Goal: Transaction & Acquisition: Obtain resource

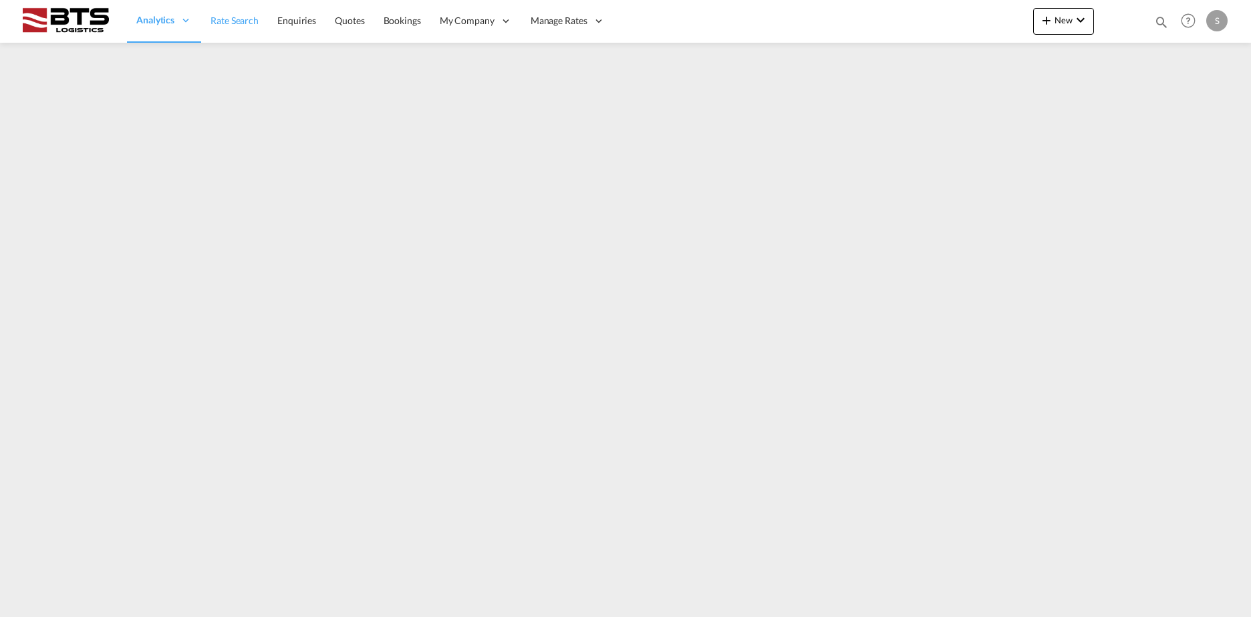
click at [230, 15] on span "Rate Search" at bounding box center [234, 20] width 48 height 11
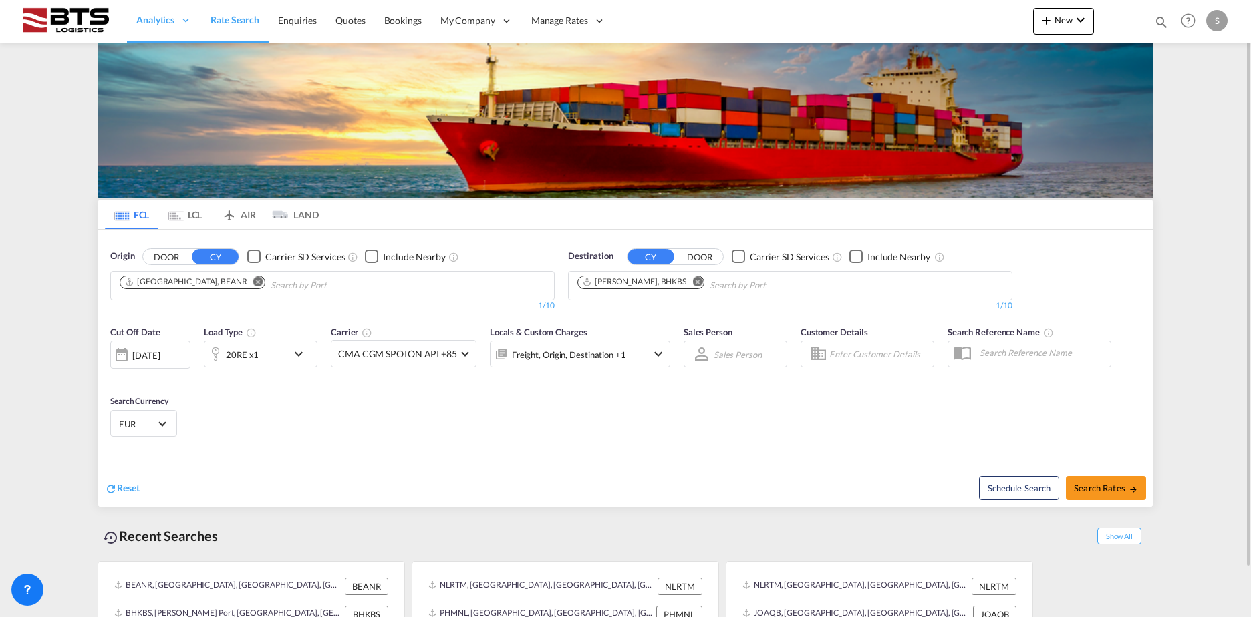
click at [253, 283] on md-icon "Remove" at bounding box center [258, 282] width 10 height 10
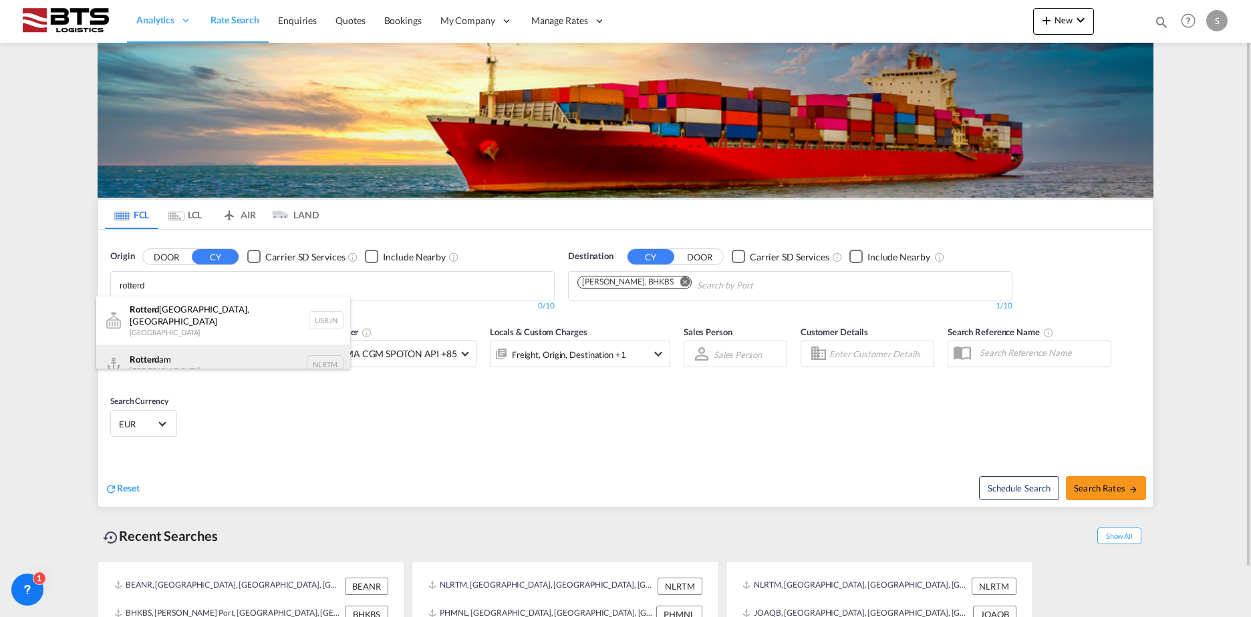
type input "rotterd"
click at [198, 349] on div "Rotterd am [GEOGRAPHIC_DATA] NLRTM" at bounding box center [223, 365] width 254 height 40
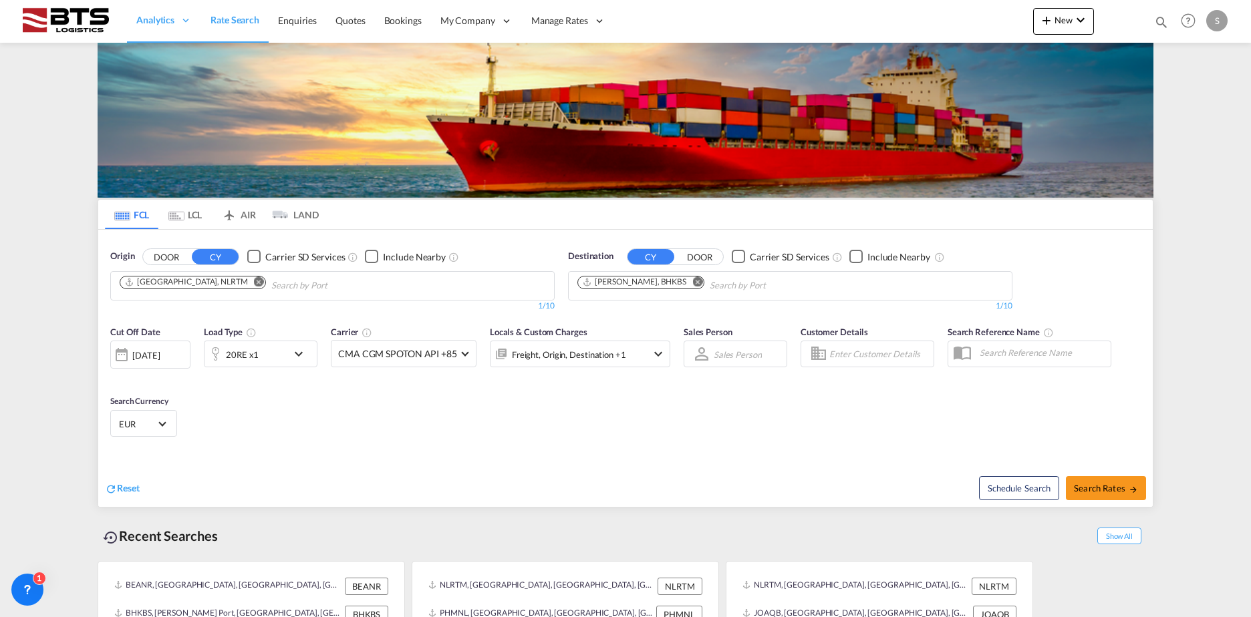
click at [702, 281] on md-icon "Remove" at bounding box center [697, 282] width 10 height 10
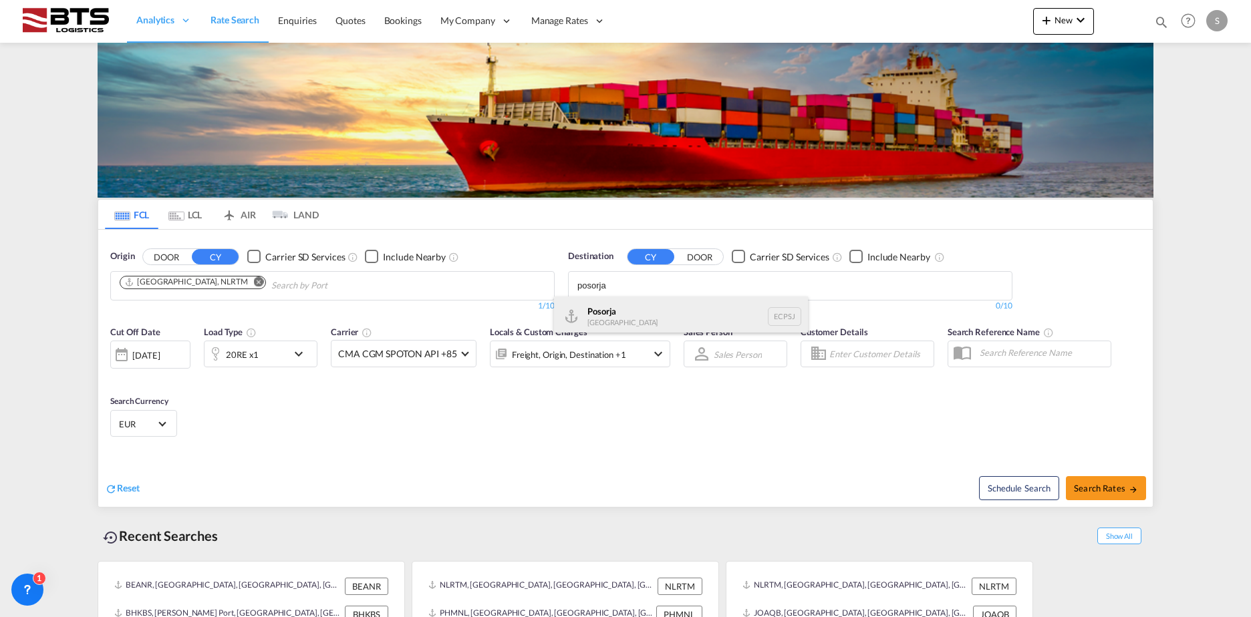
type input "posorja"
click at [671, 326] on div "Posorja [GEOGRAPHIC_DATA] ECPSJ" at bounding box center [681, 317] width 254 height 40
click at [274, 359] on div "20RE x1" at bounding box center [245, 354] width 83 height 27
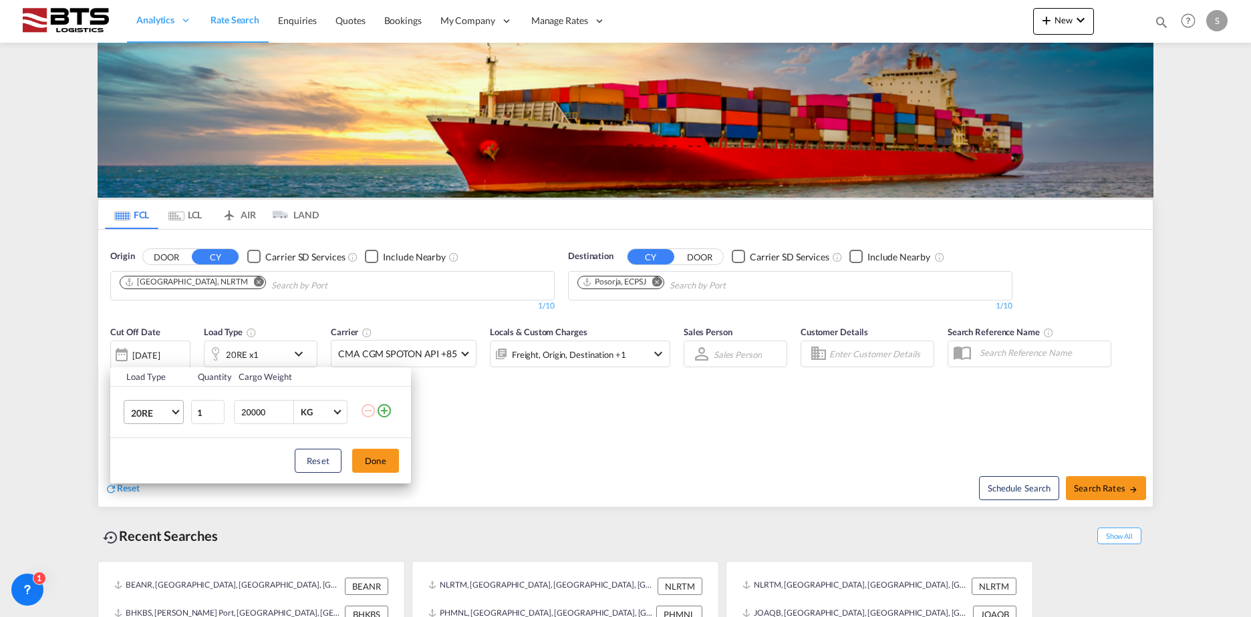
click at [161, 418] on span "20RE" at bounding box center [150, 413] width 39 height 13
click at [154, 428] on div "40NR" at bounding box center [143, 428] width 24 height 13
click at [377, 457] on button "Done" at bounding box center [375, 461] width 47 height 24
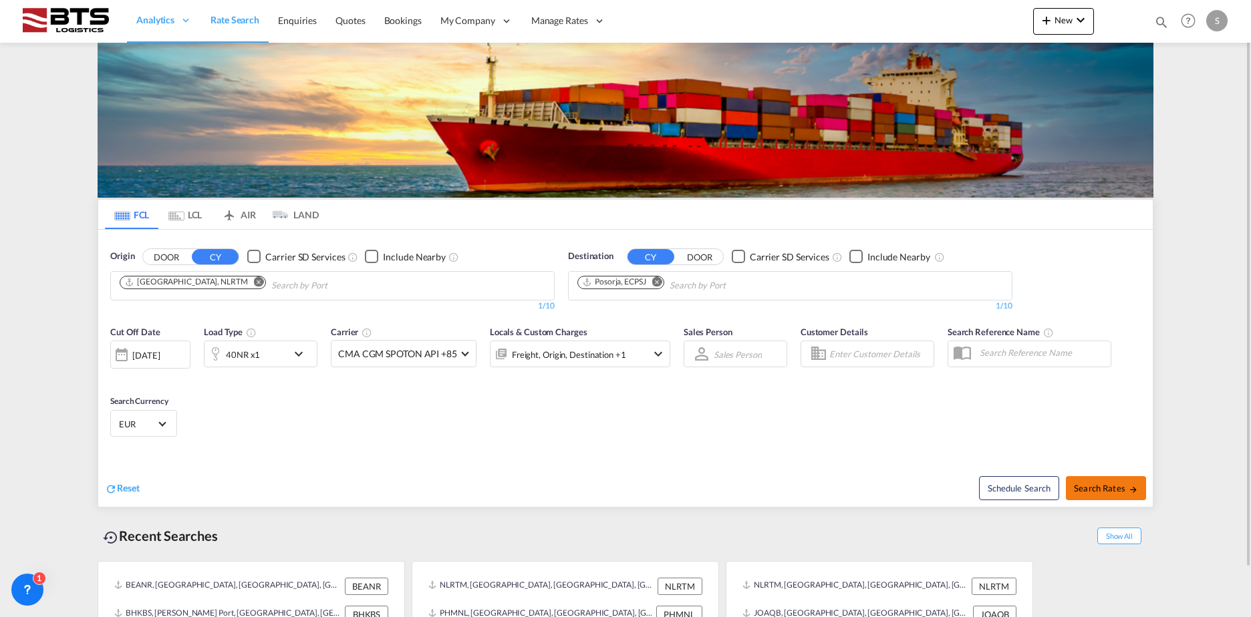
click at [1107, 487] on span "Search Rates" at bounding box center [1106, 488] width 64 height 11
type input "NLRTM to ECPSJ / [DATE]"
